Goal: Task Accomplishment & Management: Manage account settings

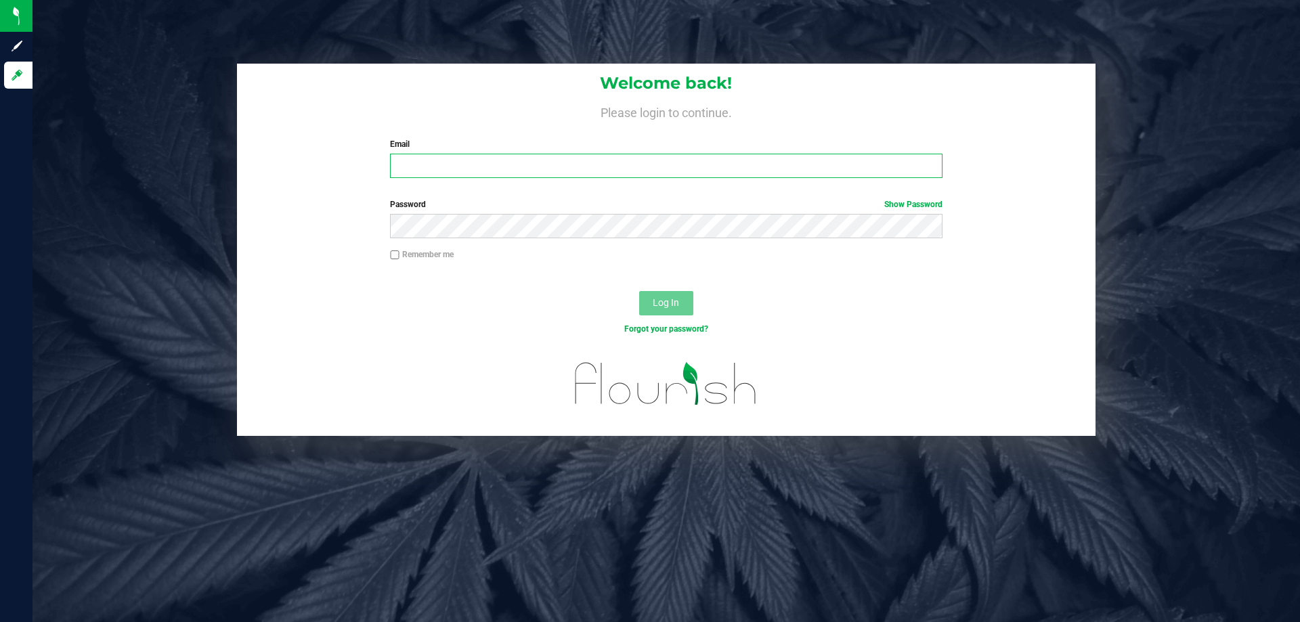
click at [432, 169] on input "Email" at bounding box center [666, 166] width 552 height 24
type input "[EMAIL_ADDRESS][DOMAIN_NAME]"
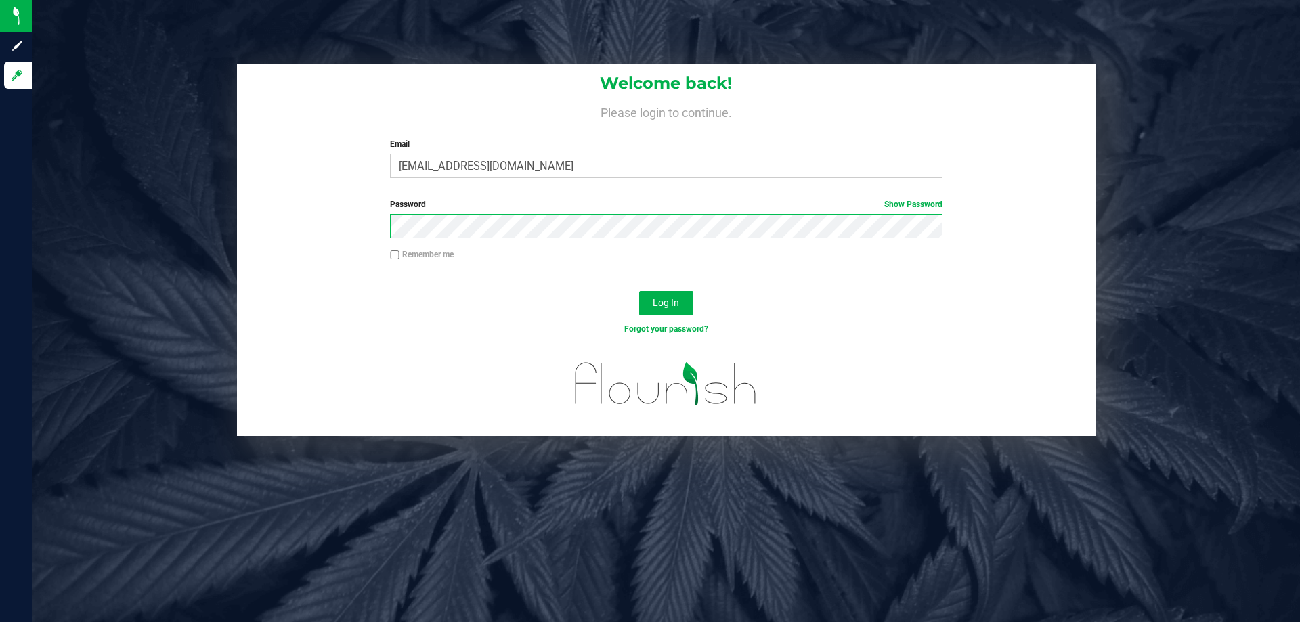
click at [639, 291] on button "Log In" at bounding box center [666, 303] width 54 height 24
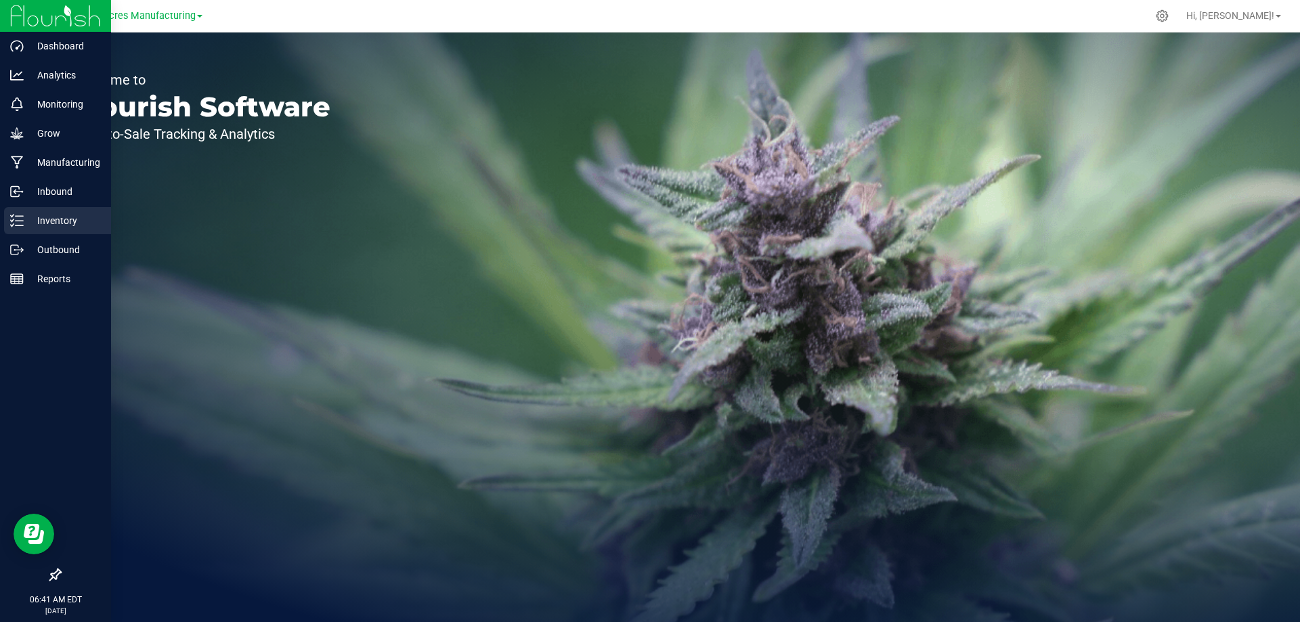
drag, startPoint x: 26, startPoint y: 217, endPoint x: 34, endPoint y: 214, distance: 8.8
click at [26, 217] on p "Inventory" at bounding box center [64, 221] width 81 height 16
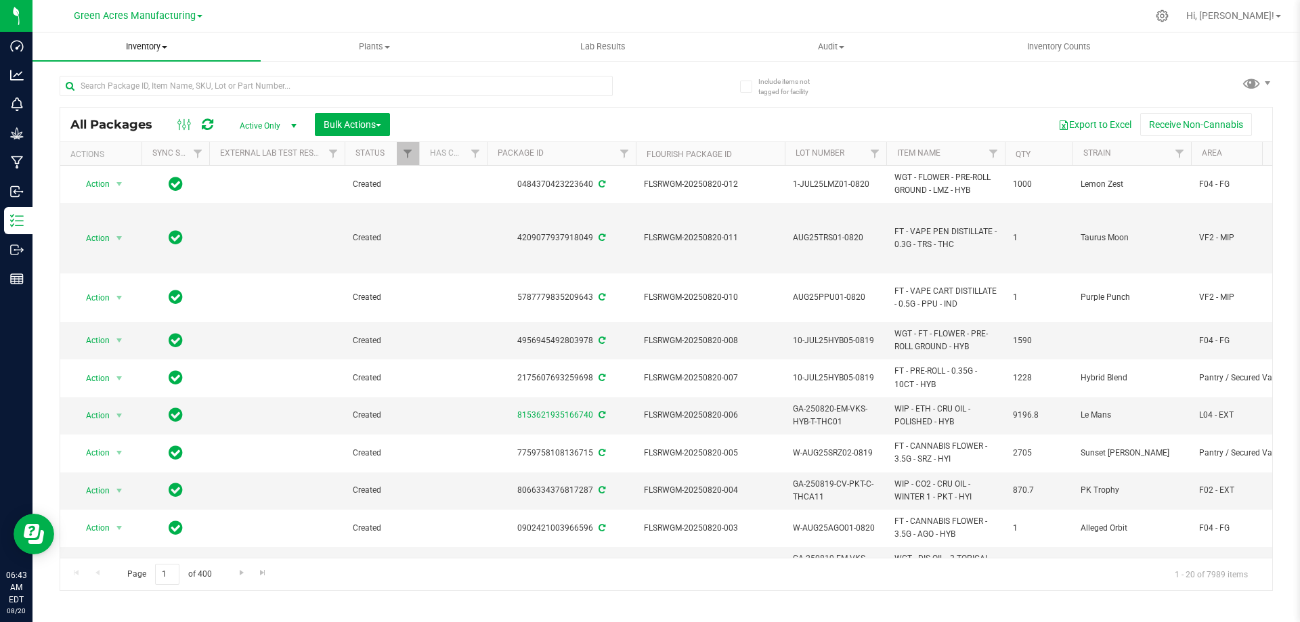
click at [149, 47] on span "Inventory" at bounding box center [147, 47] width 228 height 12
click at [135, 164] on span "From bill of materials" at bounding box center [94, 163] width 123 height 12
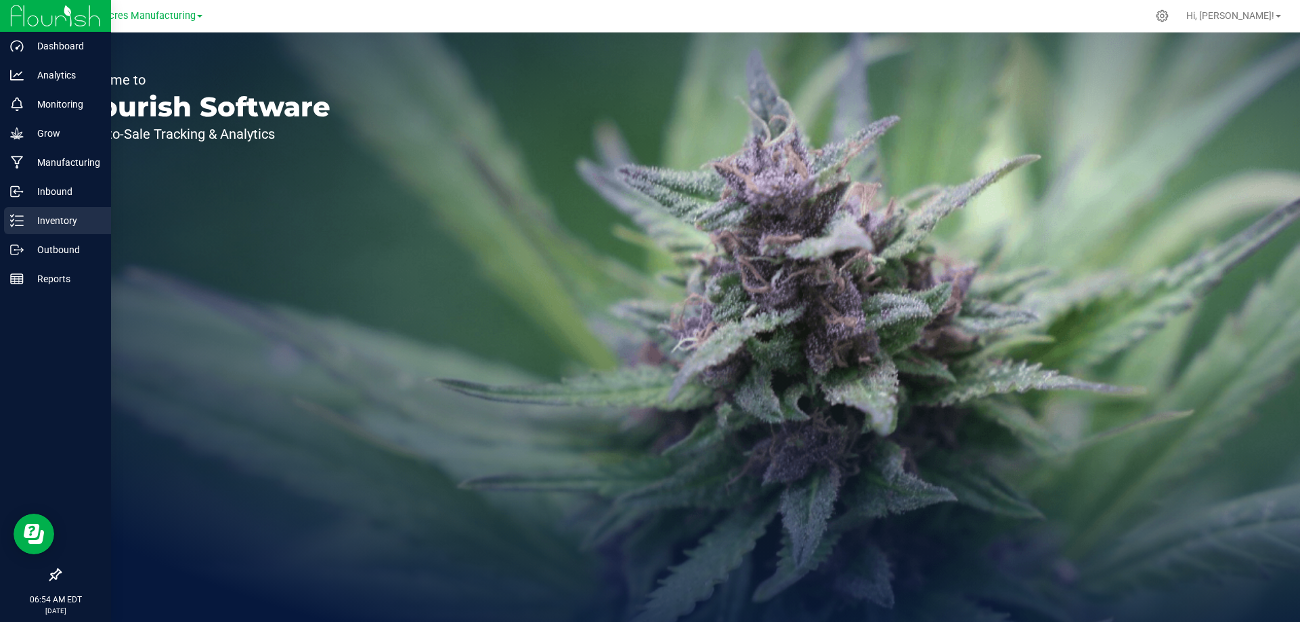
click at [16, 222] on icon at bounding box center [17, 221] width 14 height 14
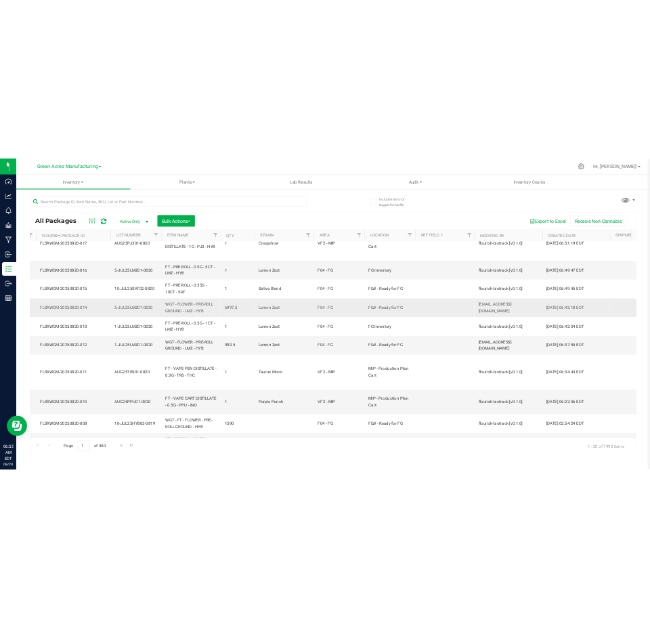
scroll to position [0, 563]
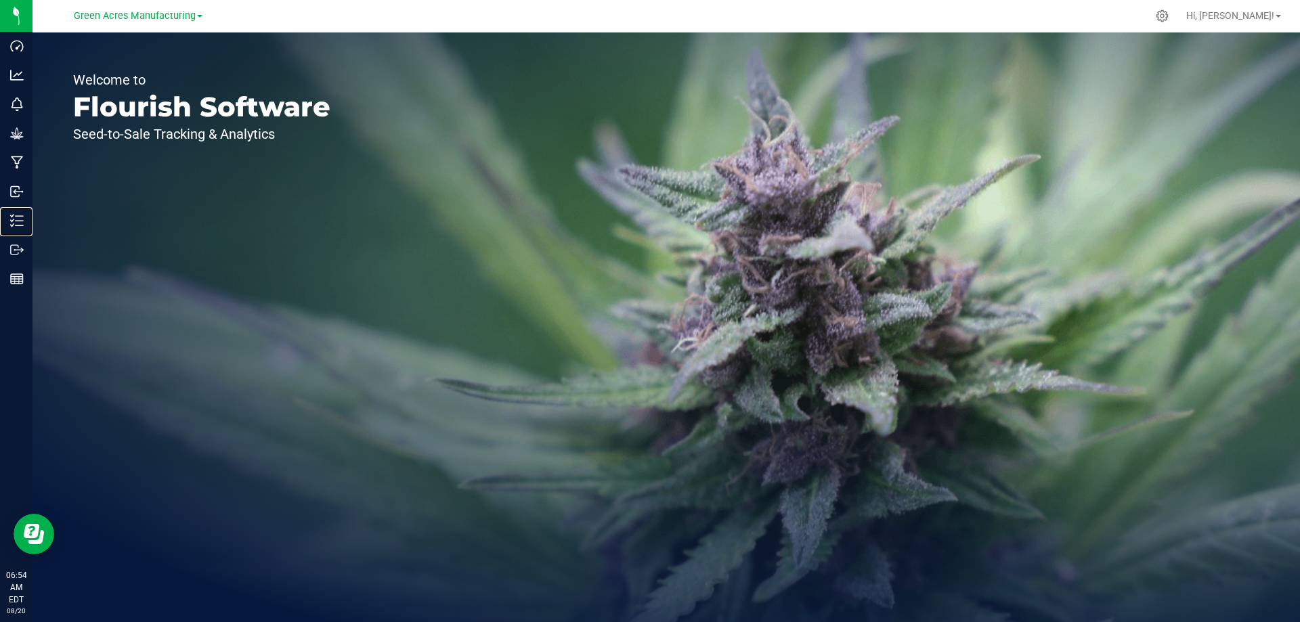
drag, startPoint x: 14, startPoint y: 217, endPoint x: 144, endPoint y: 154, distance: 145.4
click at [15, 217] on icon at bounding box center [17, 221] width 14 height 14
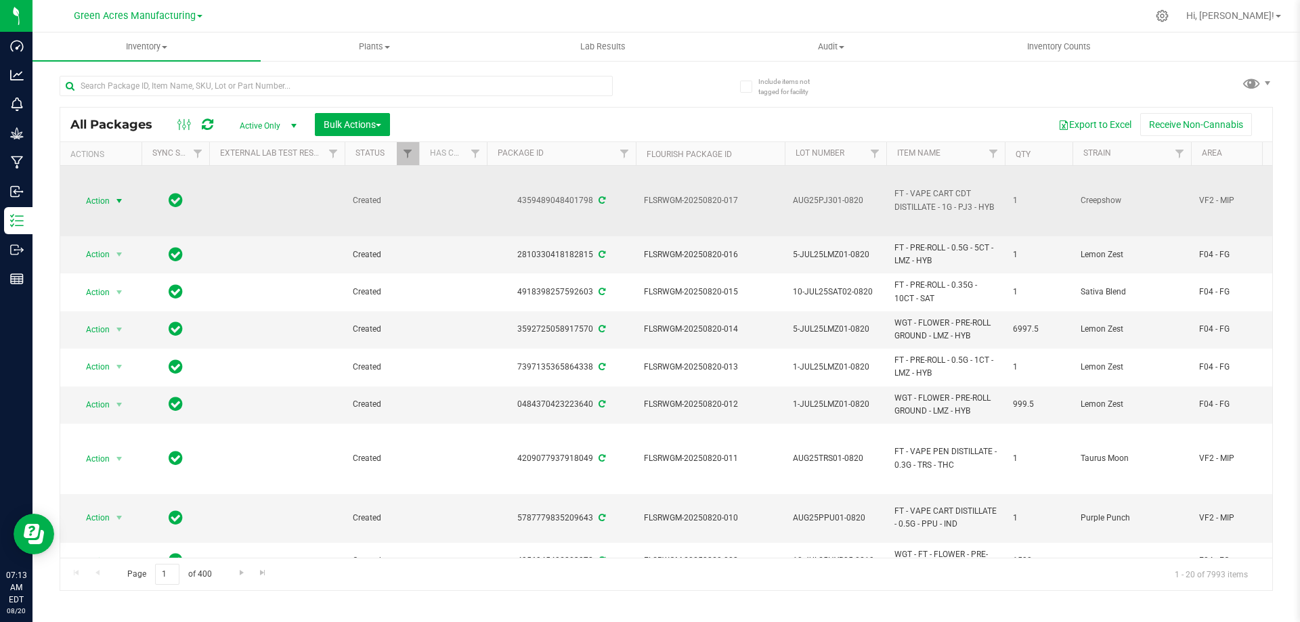
click at [107, 201] on span "Action" at bounding box center [92, 201] width 37 height 19
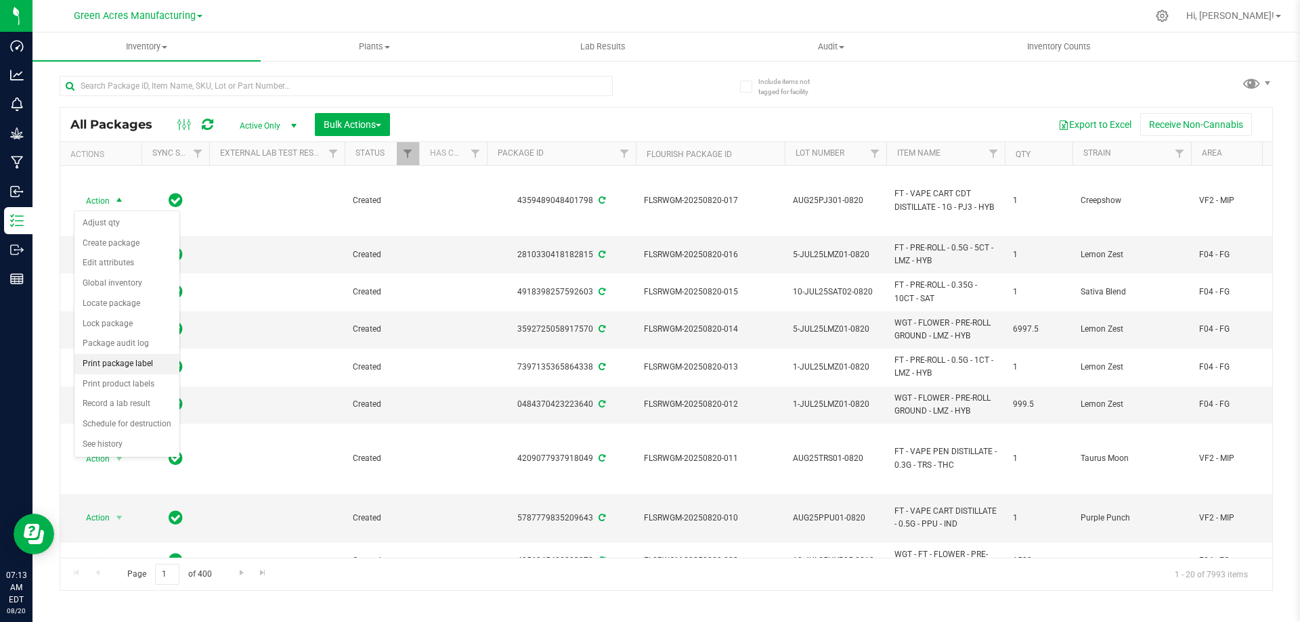
click at [133, 363] on li "Print package label" at bounding box center [126, 364] width 105 height 20
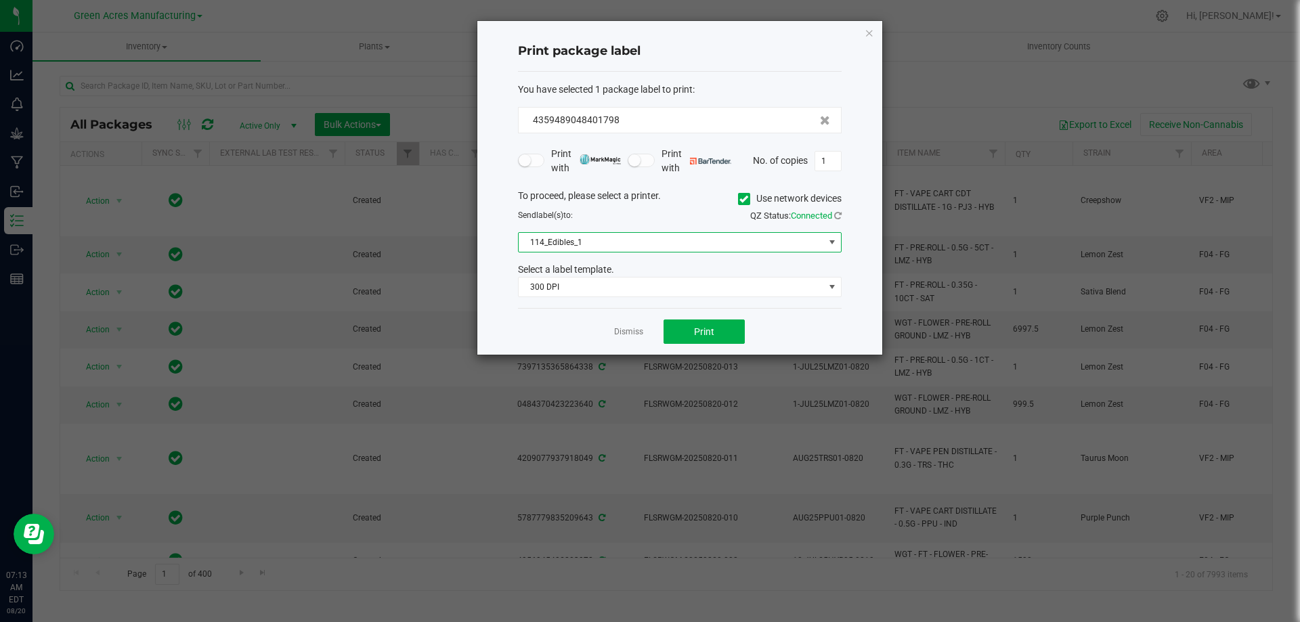
click at [663, 247] on span "114_Edibles_1" at bounding box center [671, 242] width 305 height 19
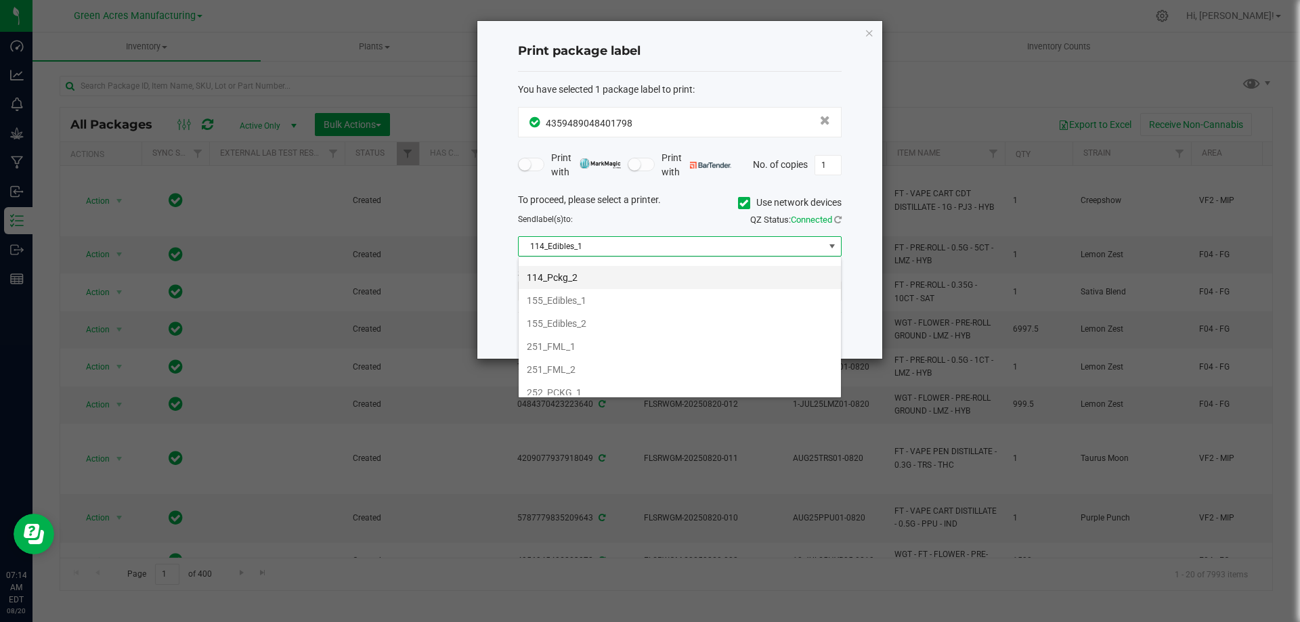
scroll to position [90, 0]
click at [616, 318] on li "251_FML_1" at bounding box center [680, 319] width 322 height 23
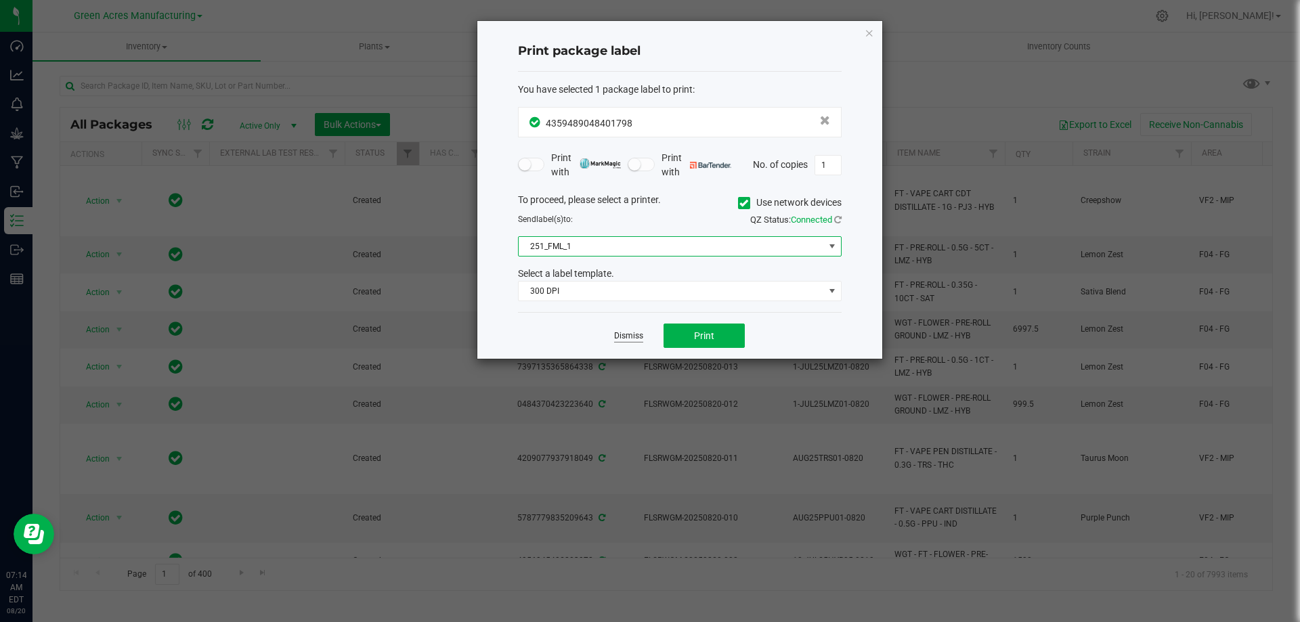
click at [620, 335] on link "Dismiss" at bounding box center [628, 337] width 29 height 12
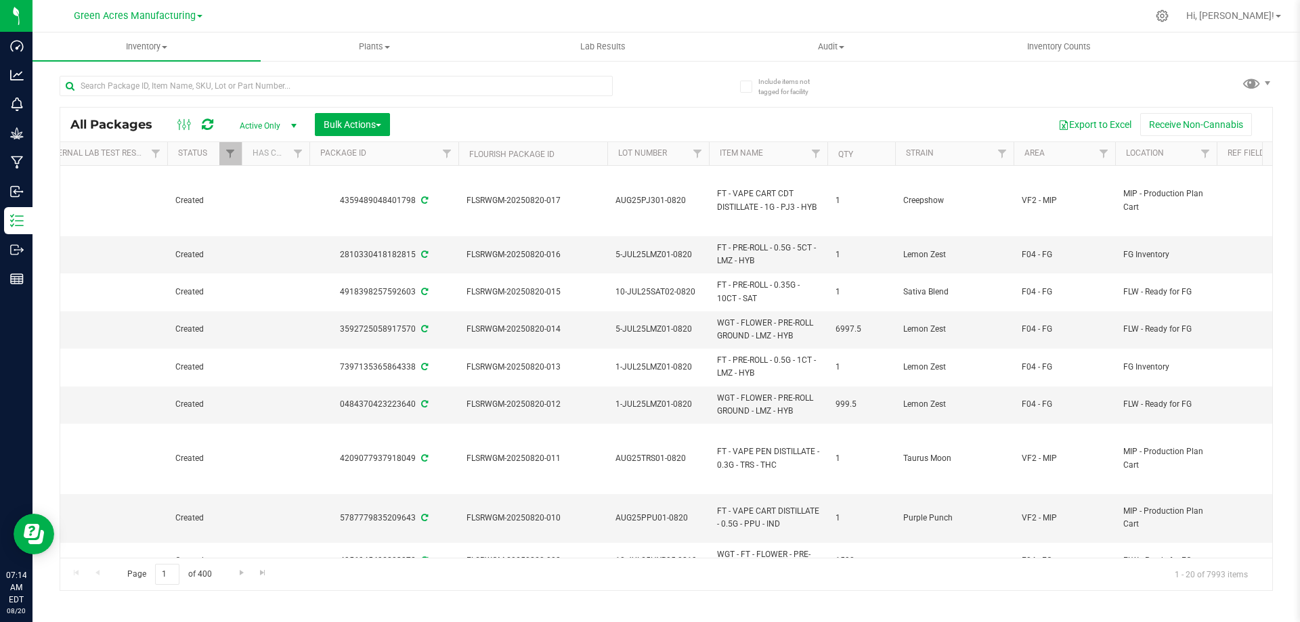
scroll to position [0, 247]
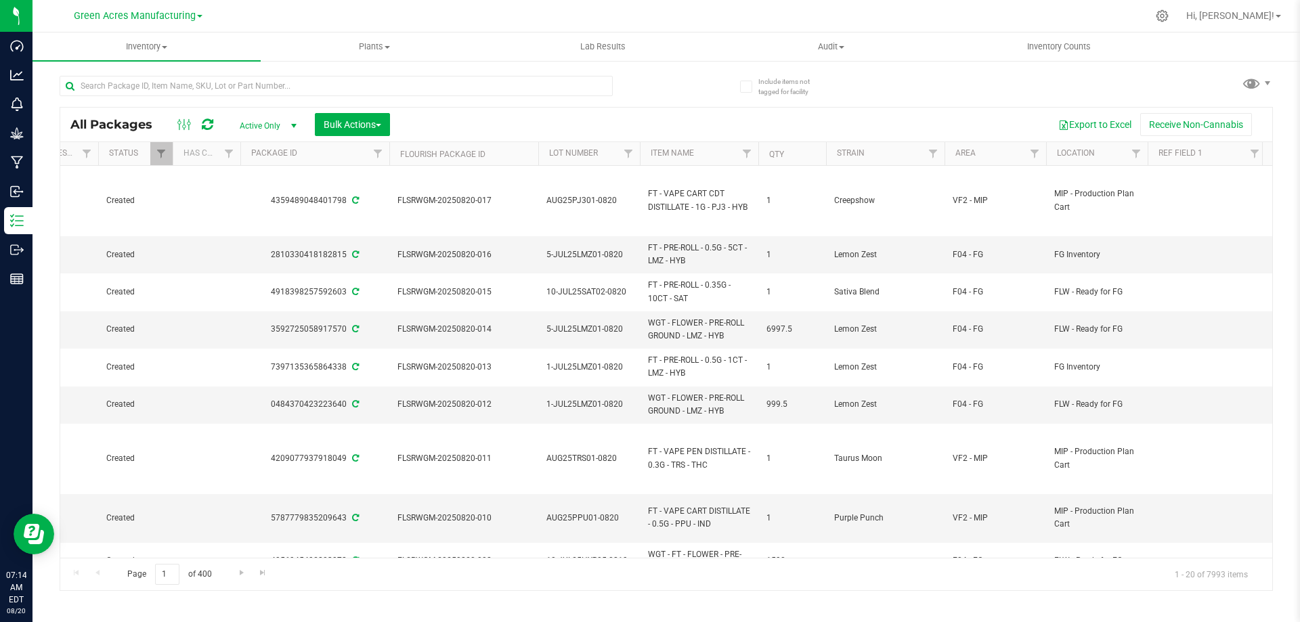
click at [200, 16] on span at bounding box center [199, 16] width 5 height 3
click at [1038, 157] on span "Filter" at bounding box center [1034, 153] width 11 height 11
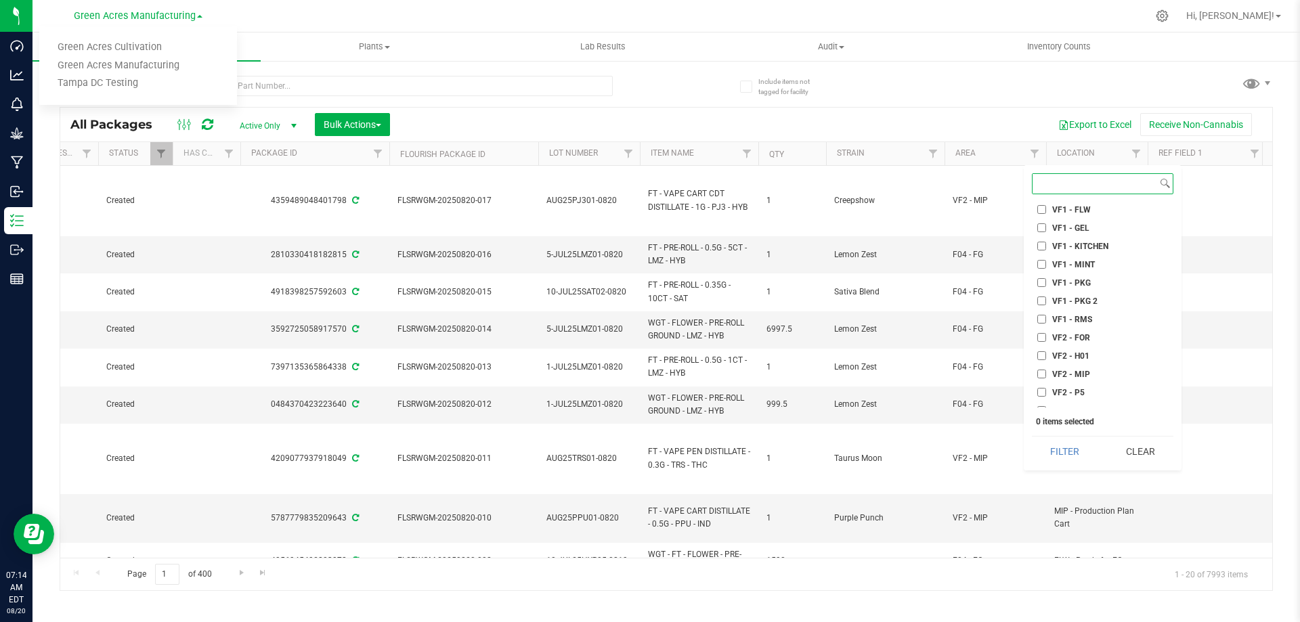
scroll to position [634, 0]
click at [1042, 291] on input "VF2 - FOR" at bounding box center [1042, 290] width 9 height 9
checkbox input "true"
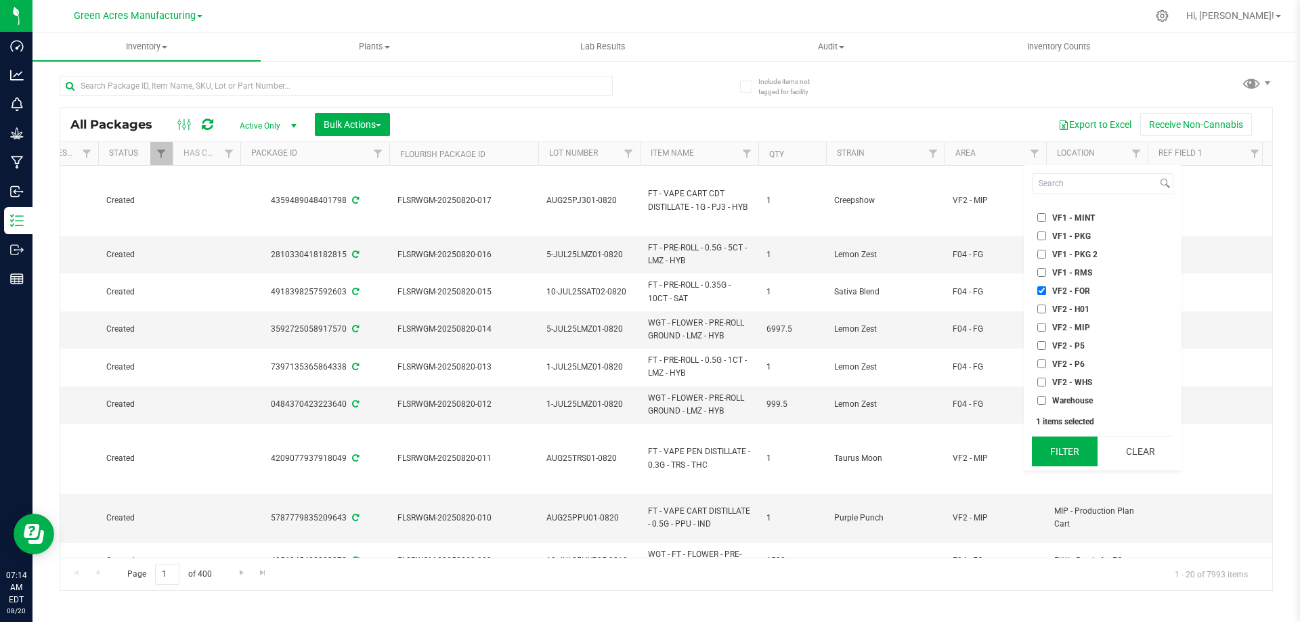
click at [1069, 459] on button "Filter" at bounding box center [1065, 452] width 66 height 30
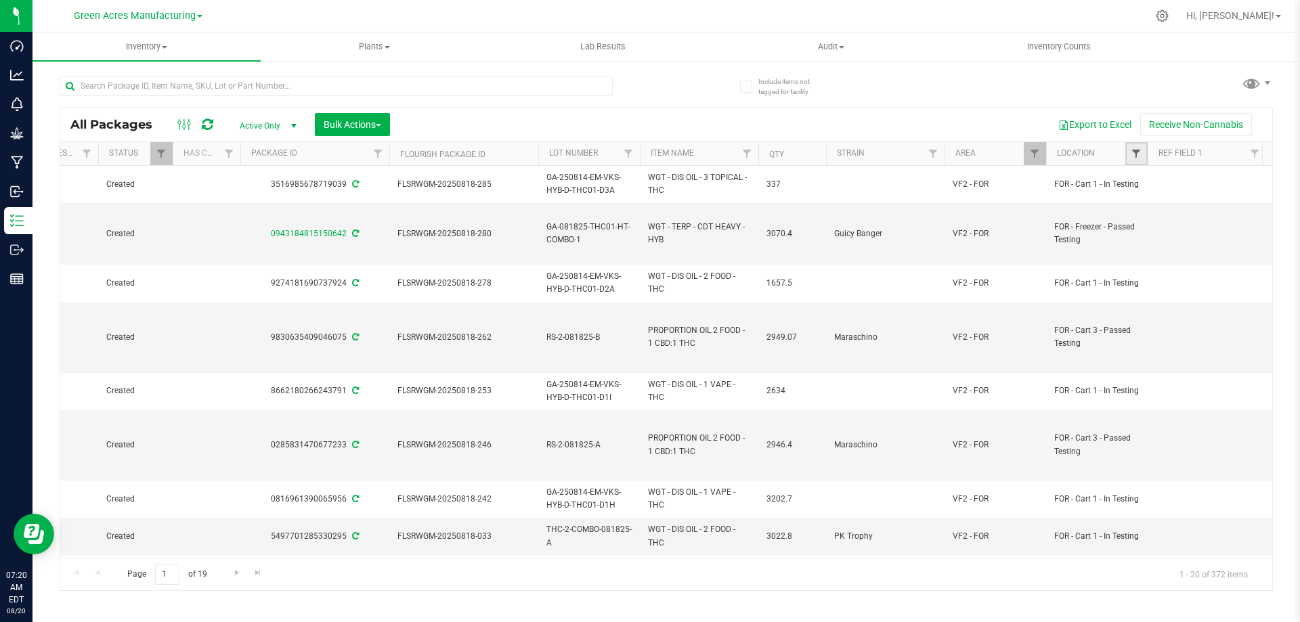
click at [1141, 148] on link "Filter" at bounding box center [1137, 153] width 22 height 23
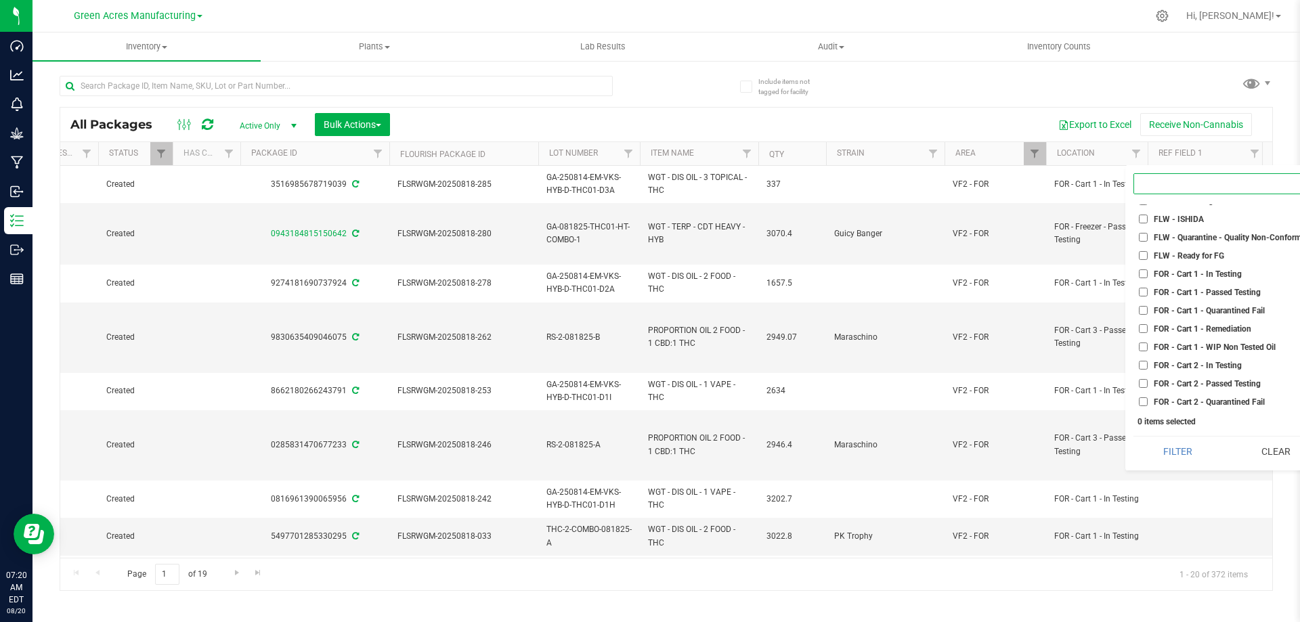
scroll to position [1783, 0]
click at [1142, 236] on input "FOR - Cart 1 - In Testing" at bounding box center [1143, 238] width 9 height 9
checkbox input "true"
click at [1158, 450] on button "Filter" at bounding box center [1178, 452] width 88 height 30
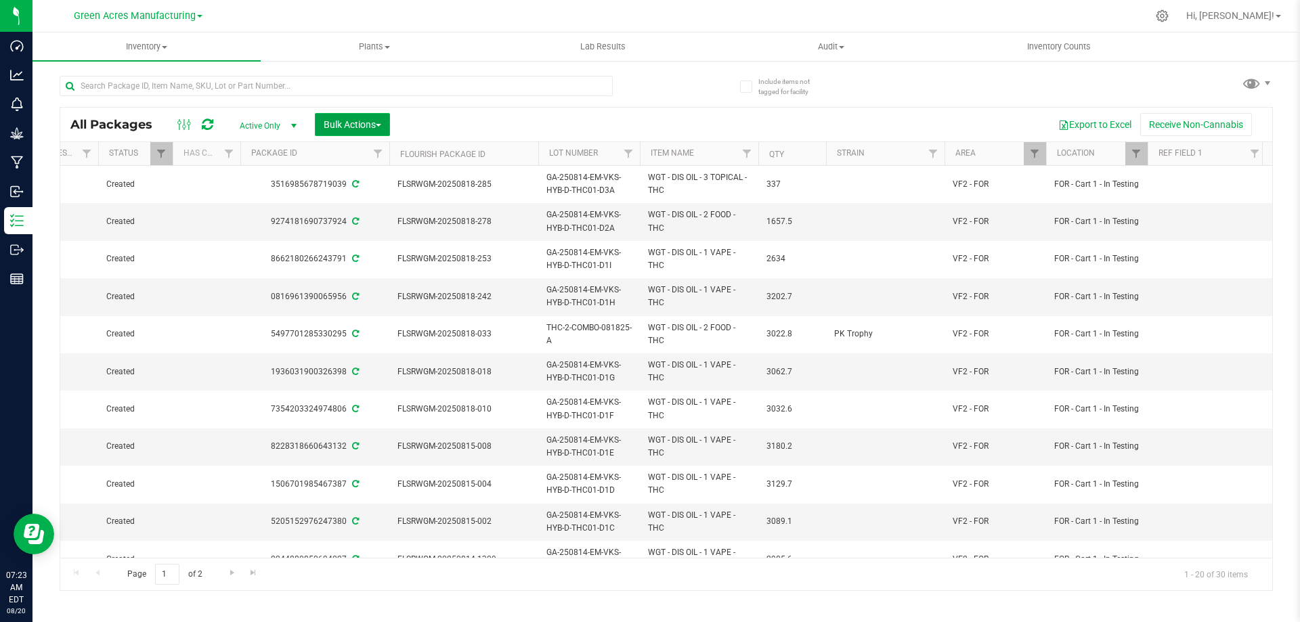
click at [358, 128] on span "Bulk Actions" at bounding box center [353, 124] width 58 height 11
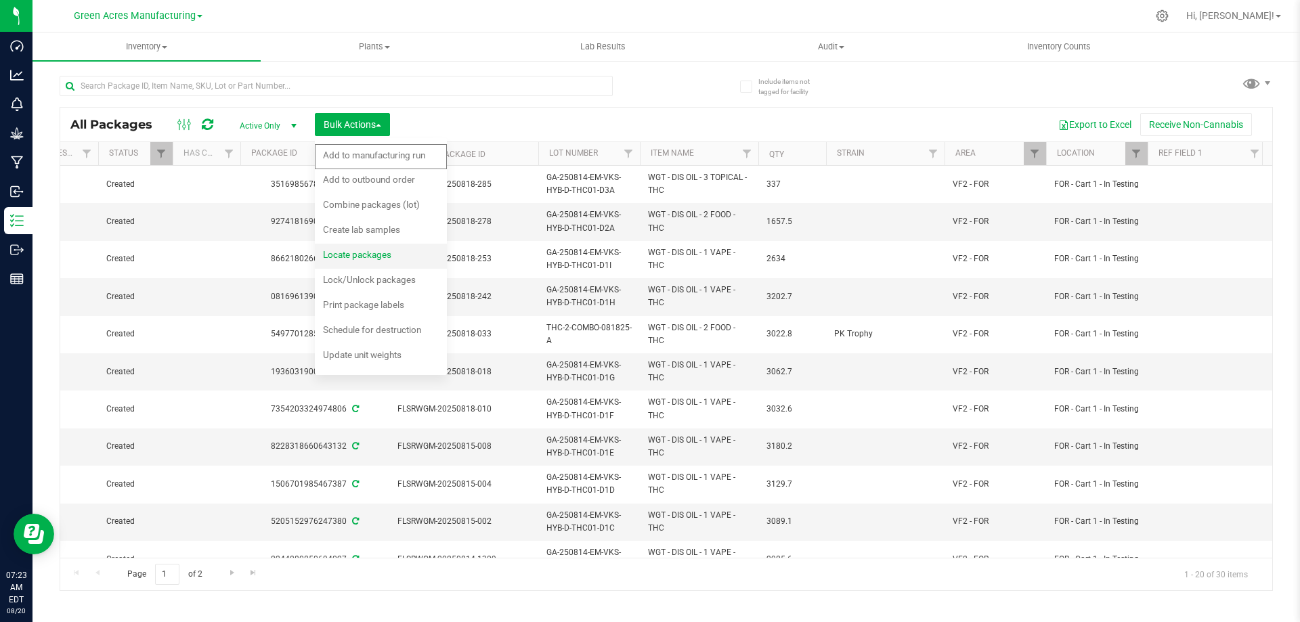
click at [360, 253] on span "Locate packages" at bounding box center [357, 254] width 68 height 11
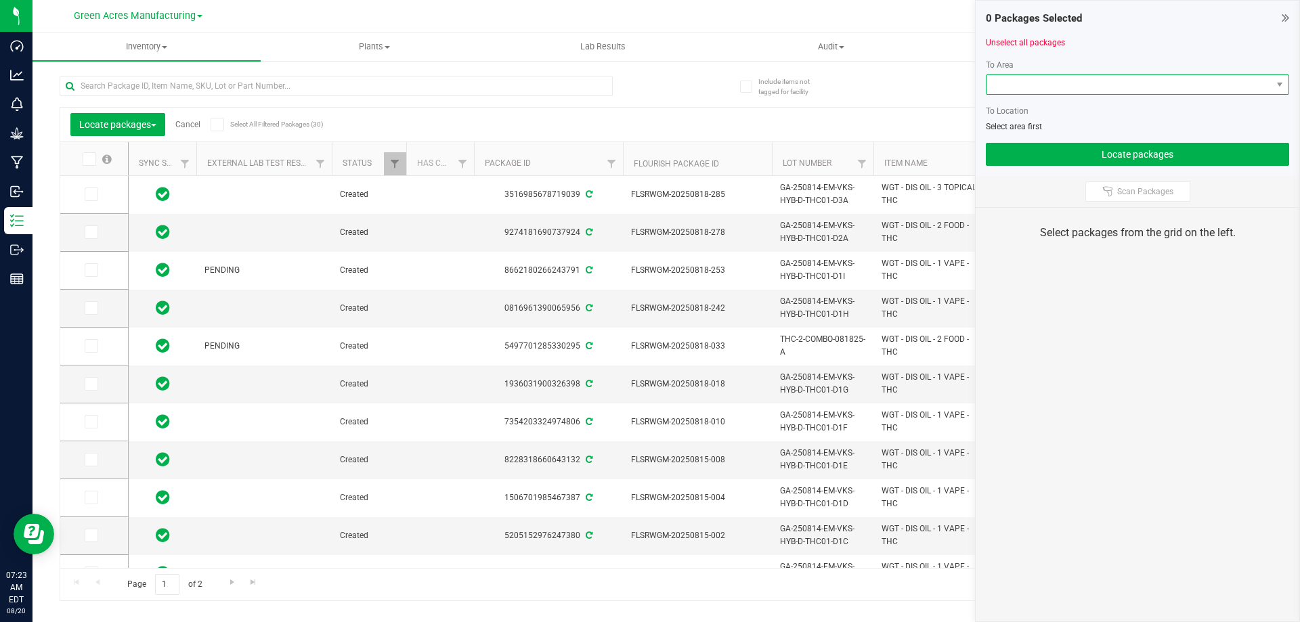
click at [1117, 85] on span at bounding box center [1129, 84] width 285 height 19
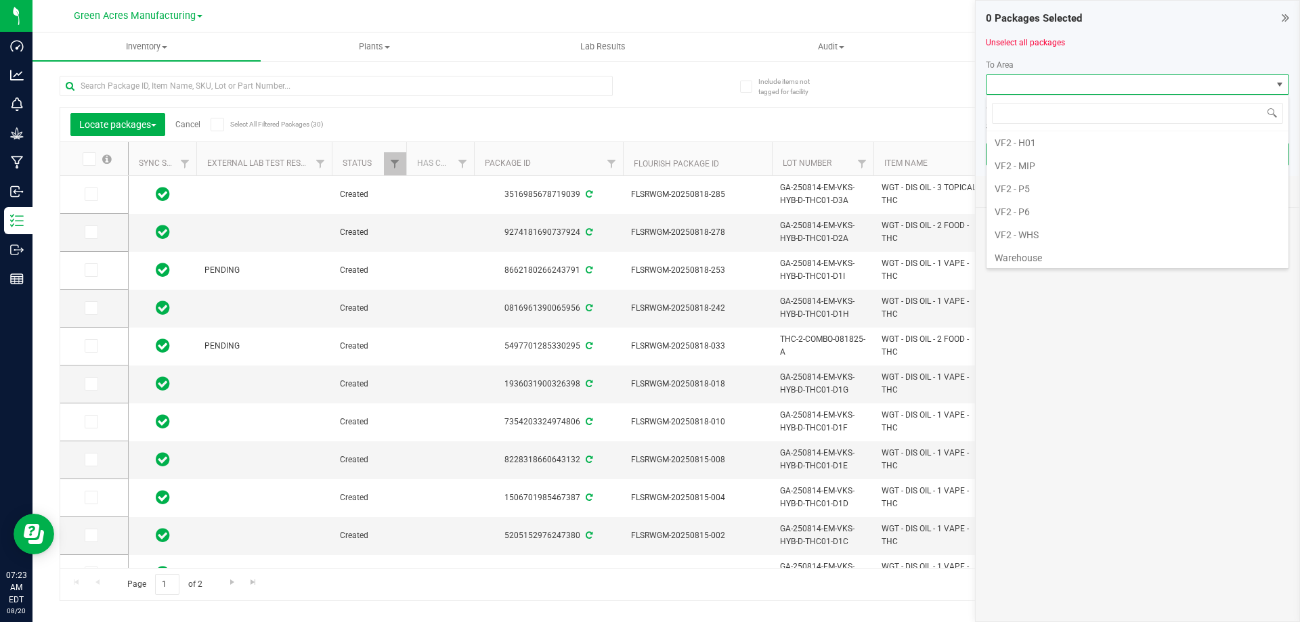
scroll to position [855, 0]
click at [1052, 182] on li "VF2 - P5" at bounding box center [1138, 185] width 302 height 23
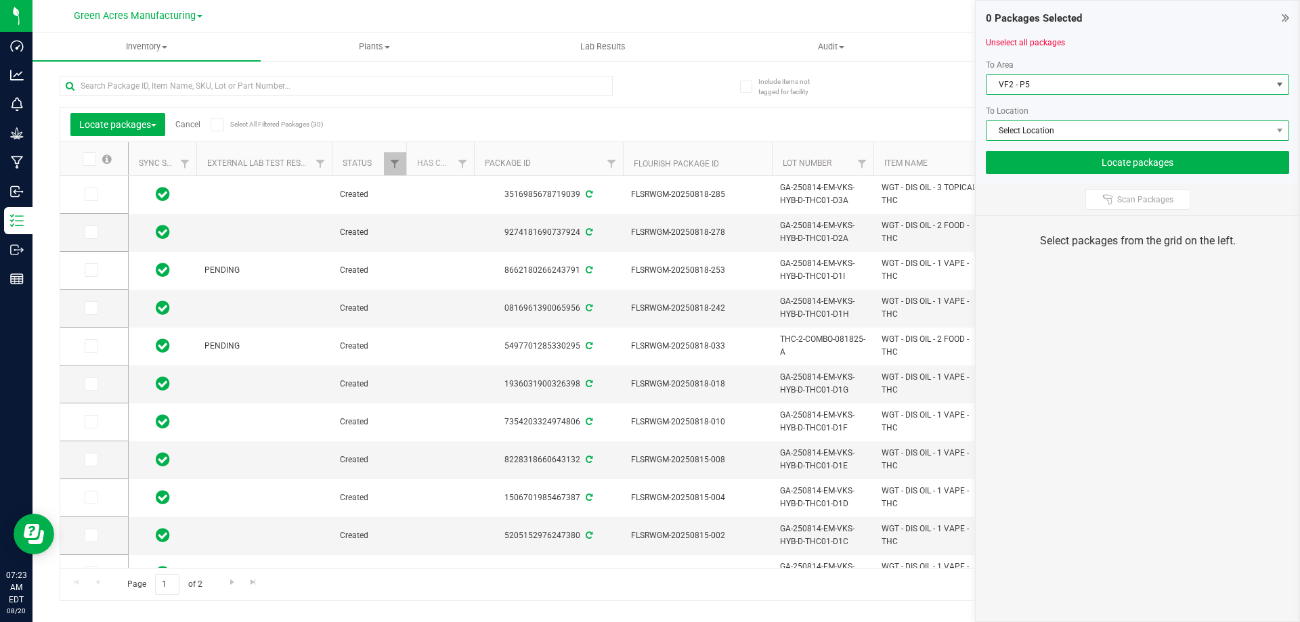
click at [1054, 132] on span "Select Location" at bounding box center [1129, 130] width 285 height 19
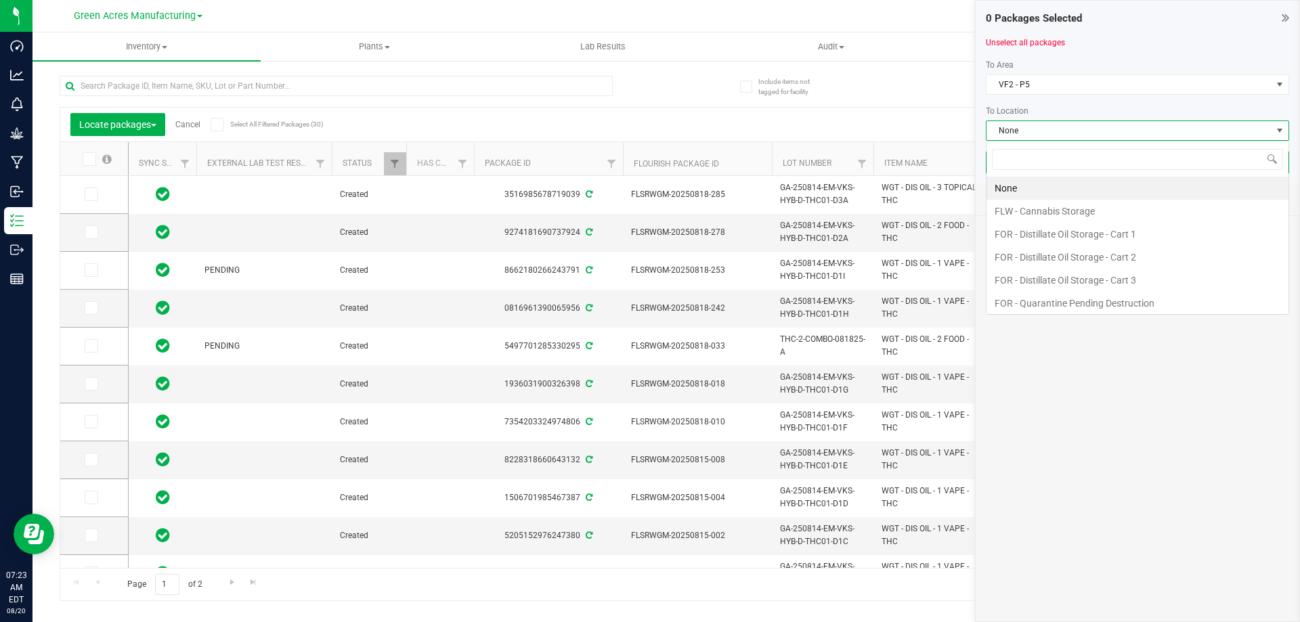
scroll to position [20, 303]
click at [1055, 255] on li "FOR - Distillate Oil Storage - Cart 2" at bounding box center [1138, 257] width 302 height 23
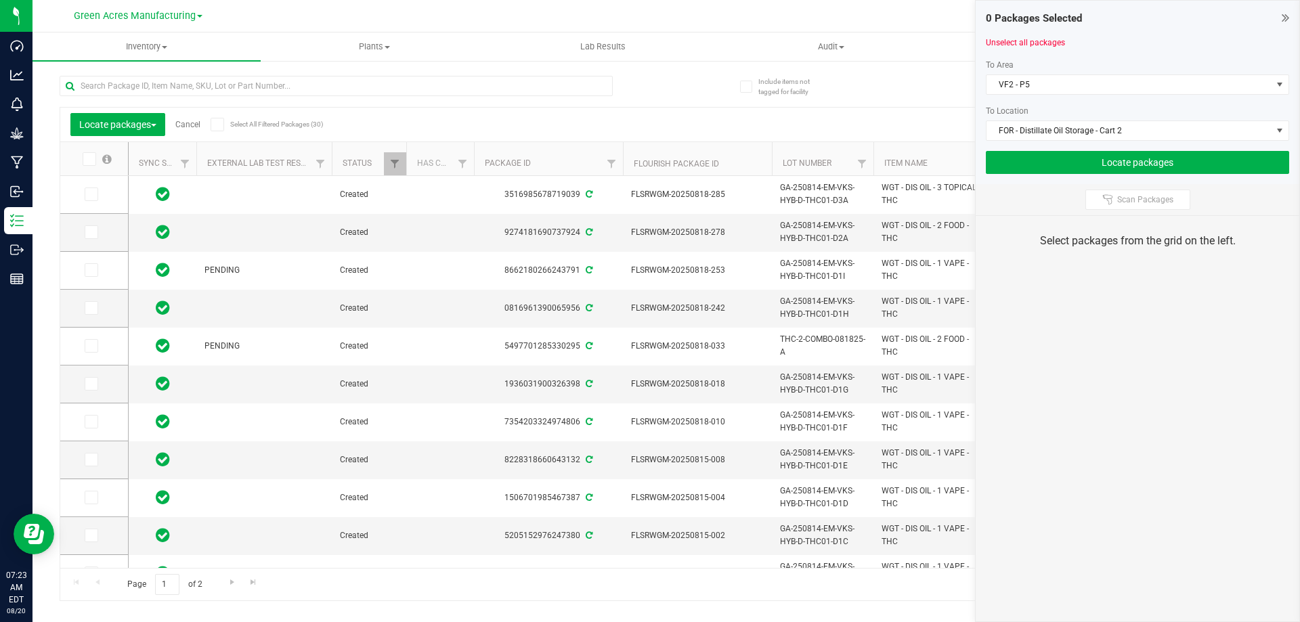
drag, startPoint x: 213, startPoint y: 268, endPoint x: 434, endPoint y: 19, distance: 333.0
click at [434, 19] on div at bounding box center [694, 16] width 905 height 26
drag, startPoint x: 308, startPoint y: 259, endPoint x: 519, endPoint y: 18, distance: 320.7
click at [519, 18] on div at bounding box center [694, 16] width 905 height 26
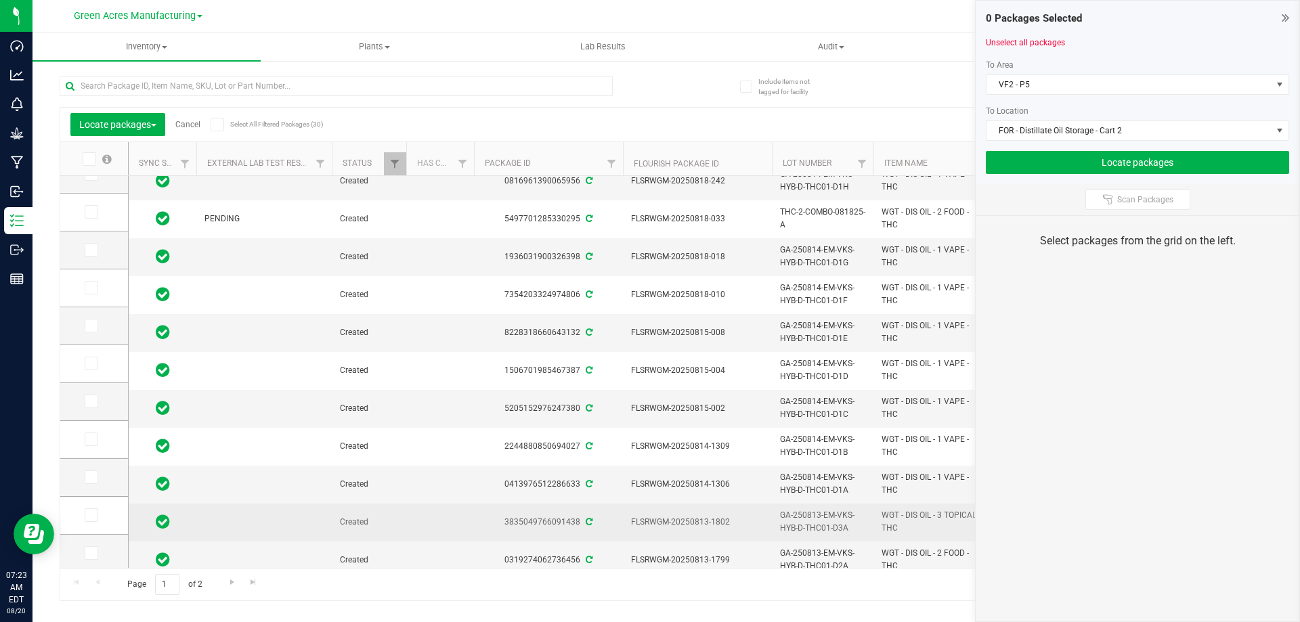
scroll to position [127, 0]
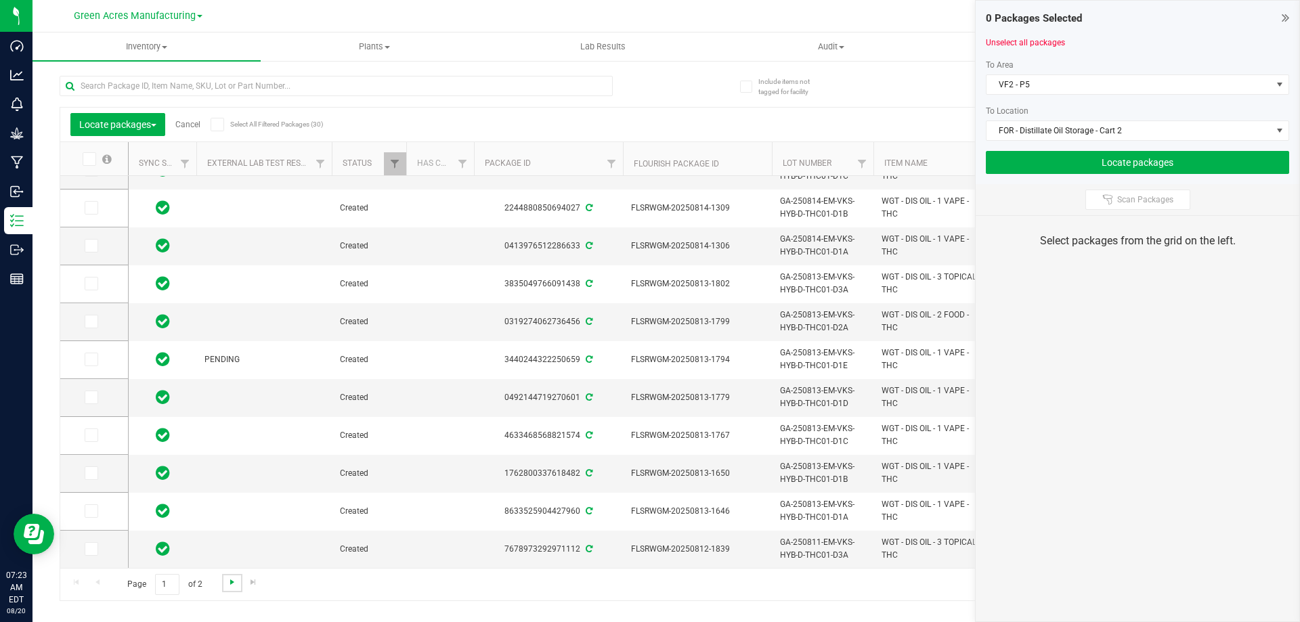
click at [234, 584] on span "Go to the next page" at bounding box center [232, 582] width 11 height 11
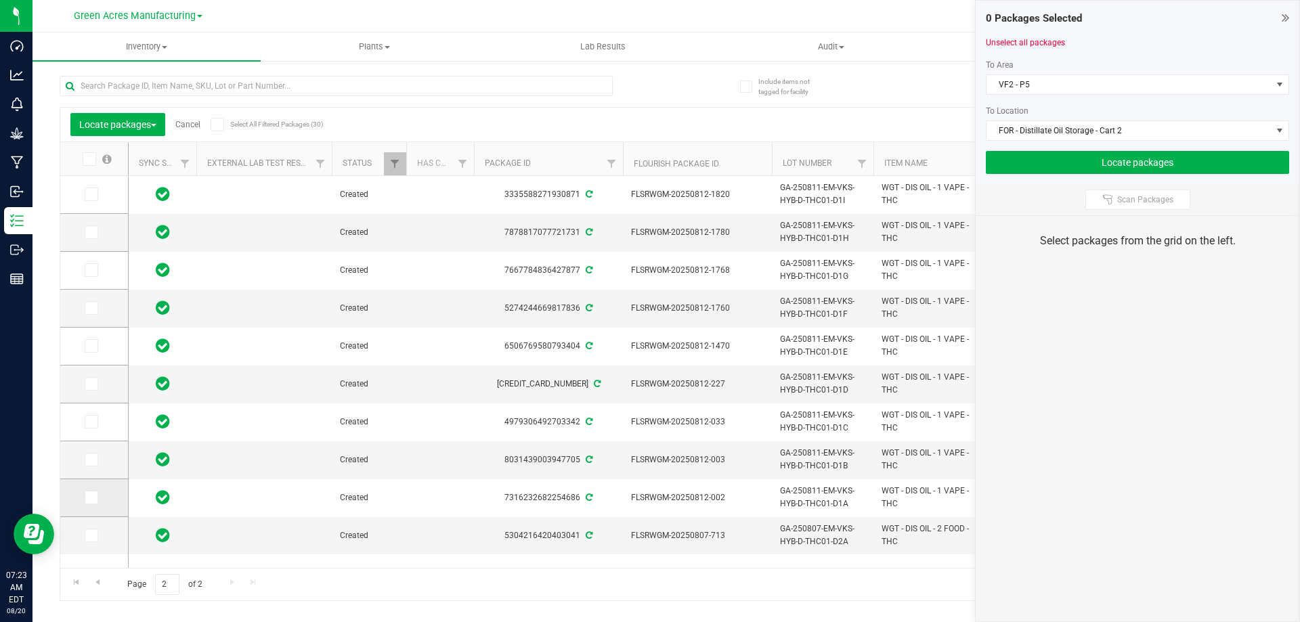
click at [93, 498] on icon at bounding box center [90, 498] width 9 height 0
click at [0, 0] on input "checkbox" at bounding box center [0, 0] width 0 height 0
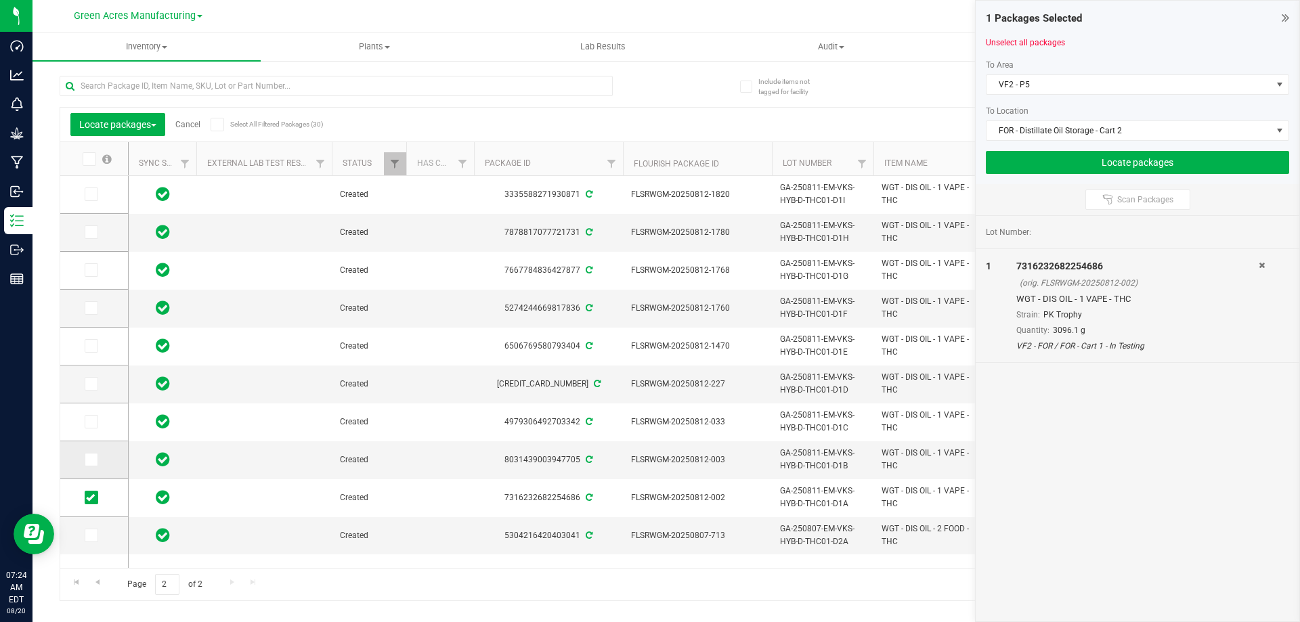
click at [90, 460] on icon at bounding box center [90, 460] width 9 height 0
click at [0, 0] on input "checkbox" at bounding box center [0, 0] width 0 height 0
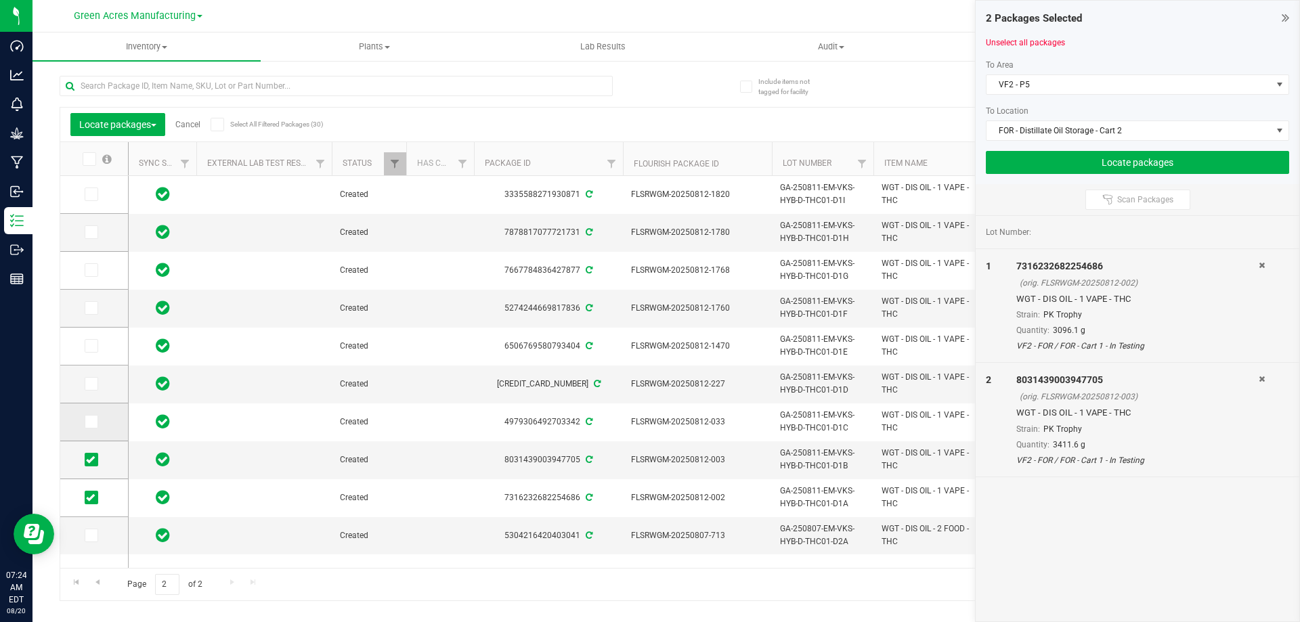
click at [89, 422] on icon at bounding box center [90, 422] width 9 height 0
click at [0, 0] on input "checkbox" at bounding box center [0, 0] width 0 height 0
click at [93, 384] on icon at bounding box center [90, 384] width 9 height 0
click at [0, 0] on input "checkbox" at bounding box center [0, 0] width 0 height 0
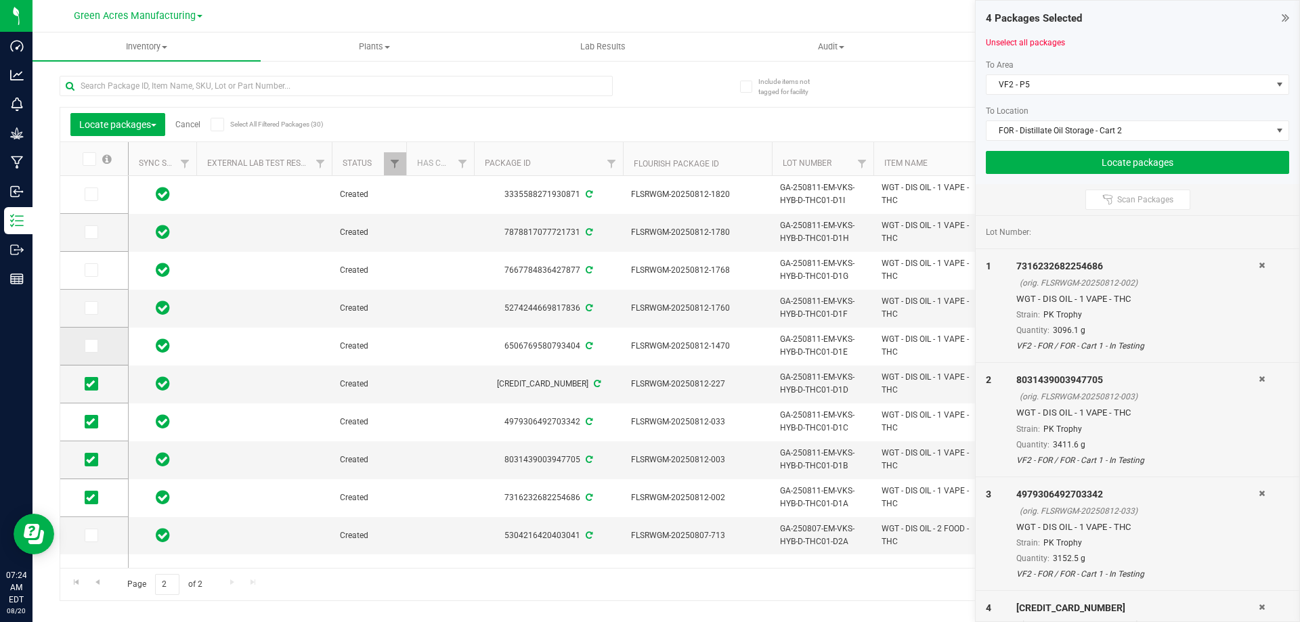
click at [91, 346] on icon at bounding box center [90, 346] width 9 height 0
click at [0, 0] on input "checkbox" at bounding box center [0, 0] width 0 height 0
click at [89, 308] on icon at bounding box center [90, 308] width 9 height 0
click at [0, 0] on input "checkbox" at bounding box center [0, 0] width 0 height 0
click at [89, 270] on icon at bounding box center [90, 270] width 9 height 0
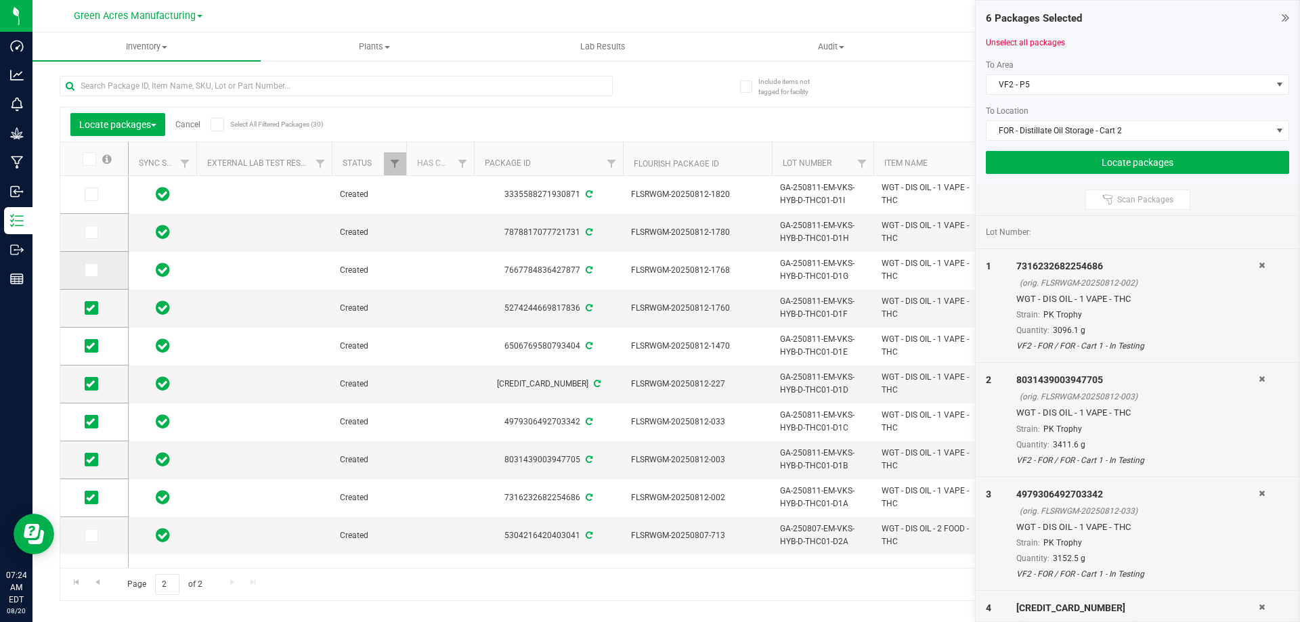
click at [0, 0] on input "checkbox" at bounding box center [0, 0] width 0 height 0
click at [93, 232] on icon at bounding box center [90, 232] width 9 height 0
click at [0, 0] on input "checkbox" at bounding box center [0, 0] width 0 height 0
click at [87, 200] on span at bounding box center [92, 195] width 14 height 14
click at [0, 0] on input "checkbox" at bounding box center [0, 0] width 0 height 0
